Goal: Register for event/course

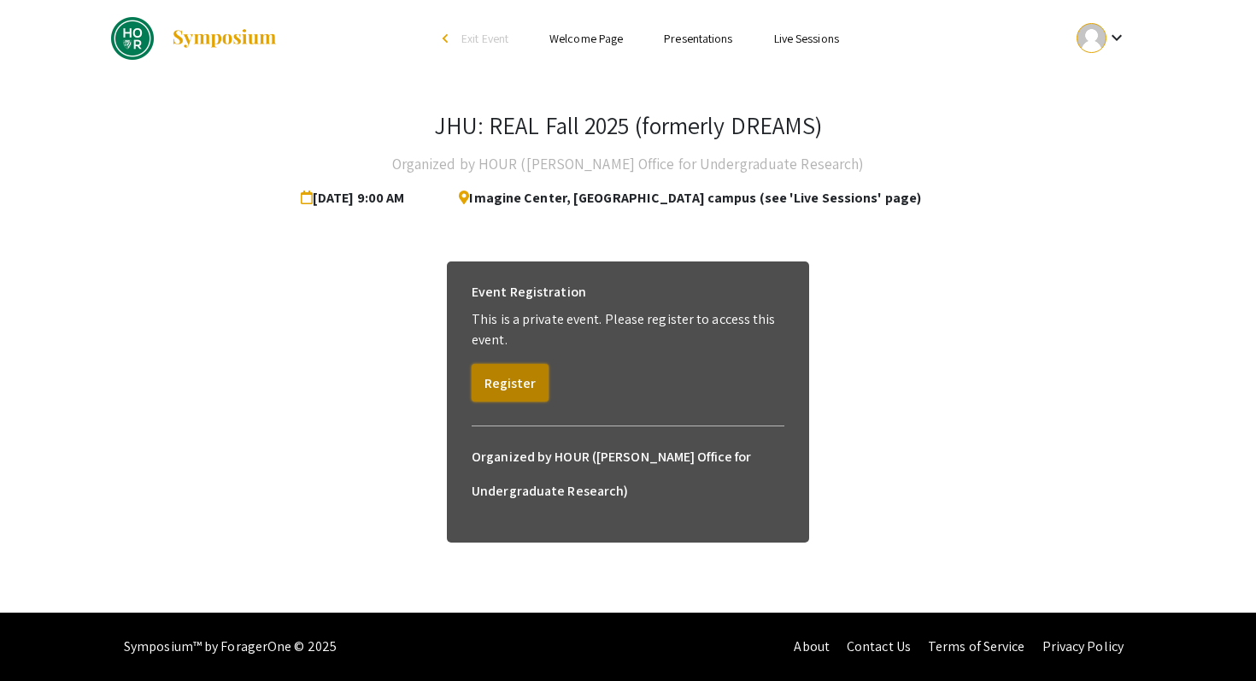
click at [503, 382] on button "Register" at bounding box center [510, 383] width 77 height 38
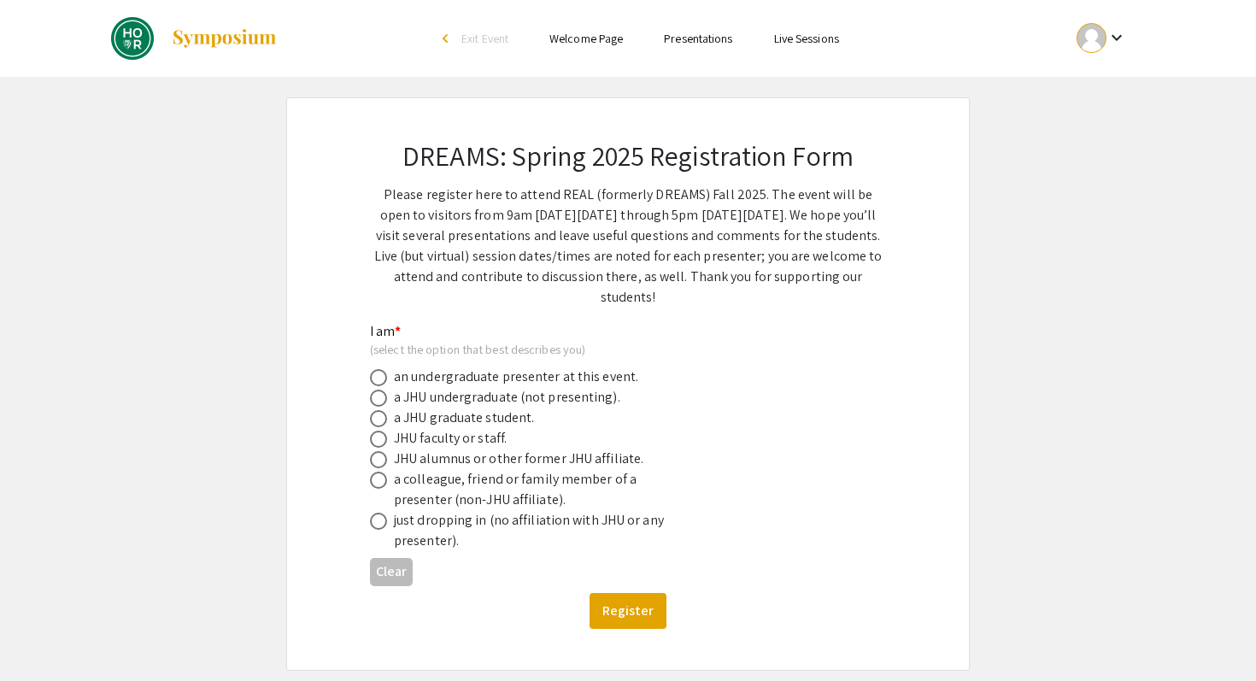
click at [550, 378] on div "an undergraduate presenter at this event." at bounding box center [516, 377] width 244 height 21
click at [380, 383] on span at bounding box center [378, 377] width 17 height 17
click at [380, 383] on input "radio" at bounding box center [378, 377] width 17 height 17
radio input "true"
click at [205, 432] on app-registration-form-submission "DREAMS: Spring 2025 Registration Form Please register here to attend REAL (form…" at bounding box center [628, 384] width 1256 height 574
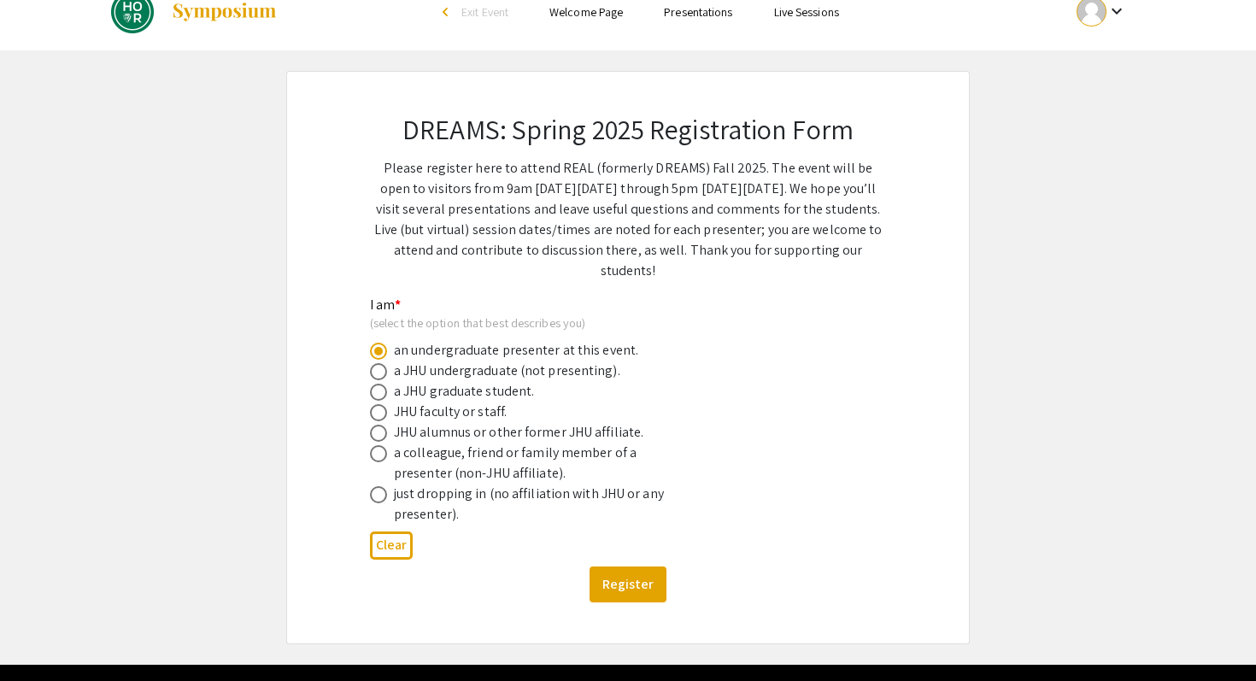
scroll to position [28, 0]
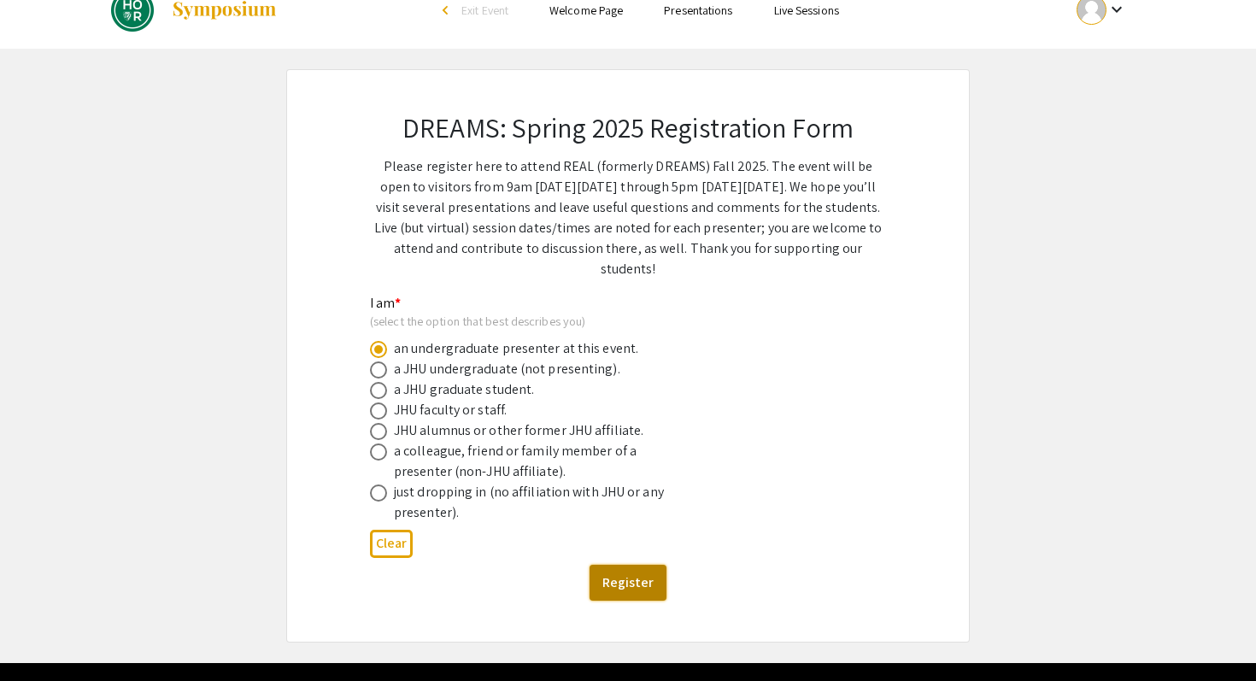
click at [636, 591] on button "Register" at bounding box center [628, 583] width 77 height 36
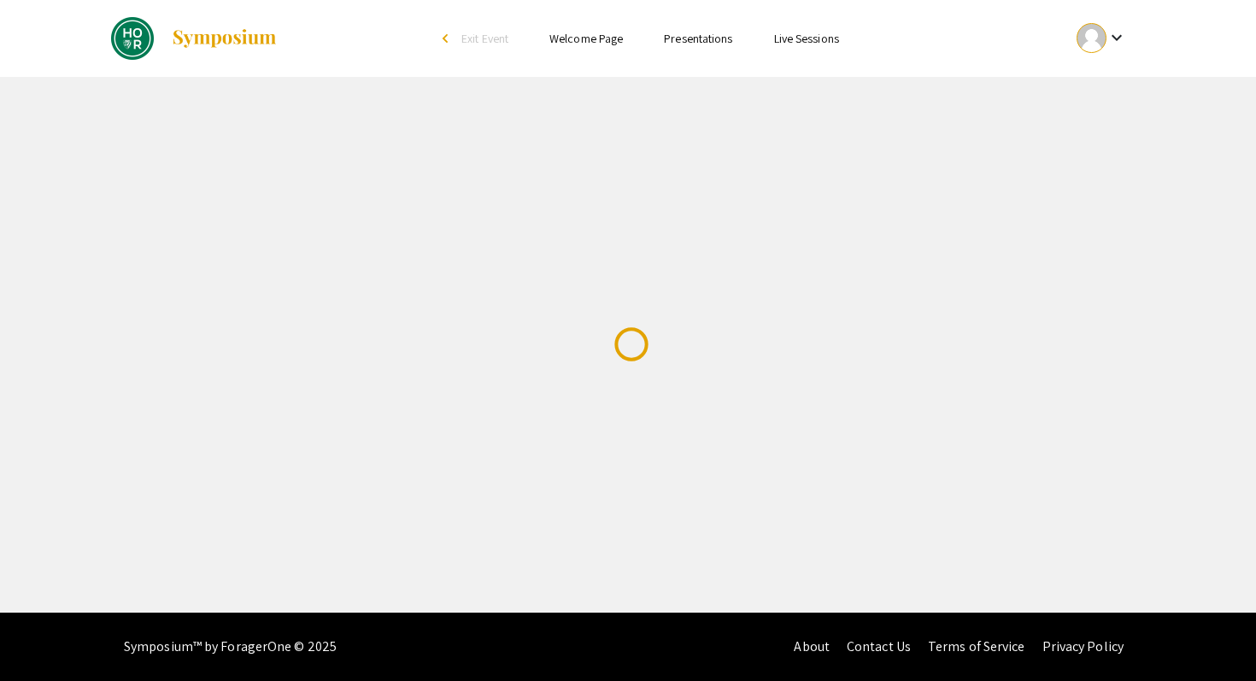
scroll to position [0, 0]
